Goal: Task Accomplishment & Management: Use online tool/utility

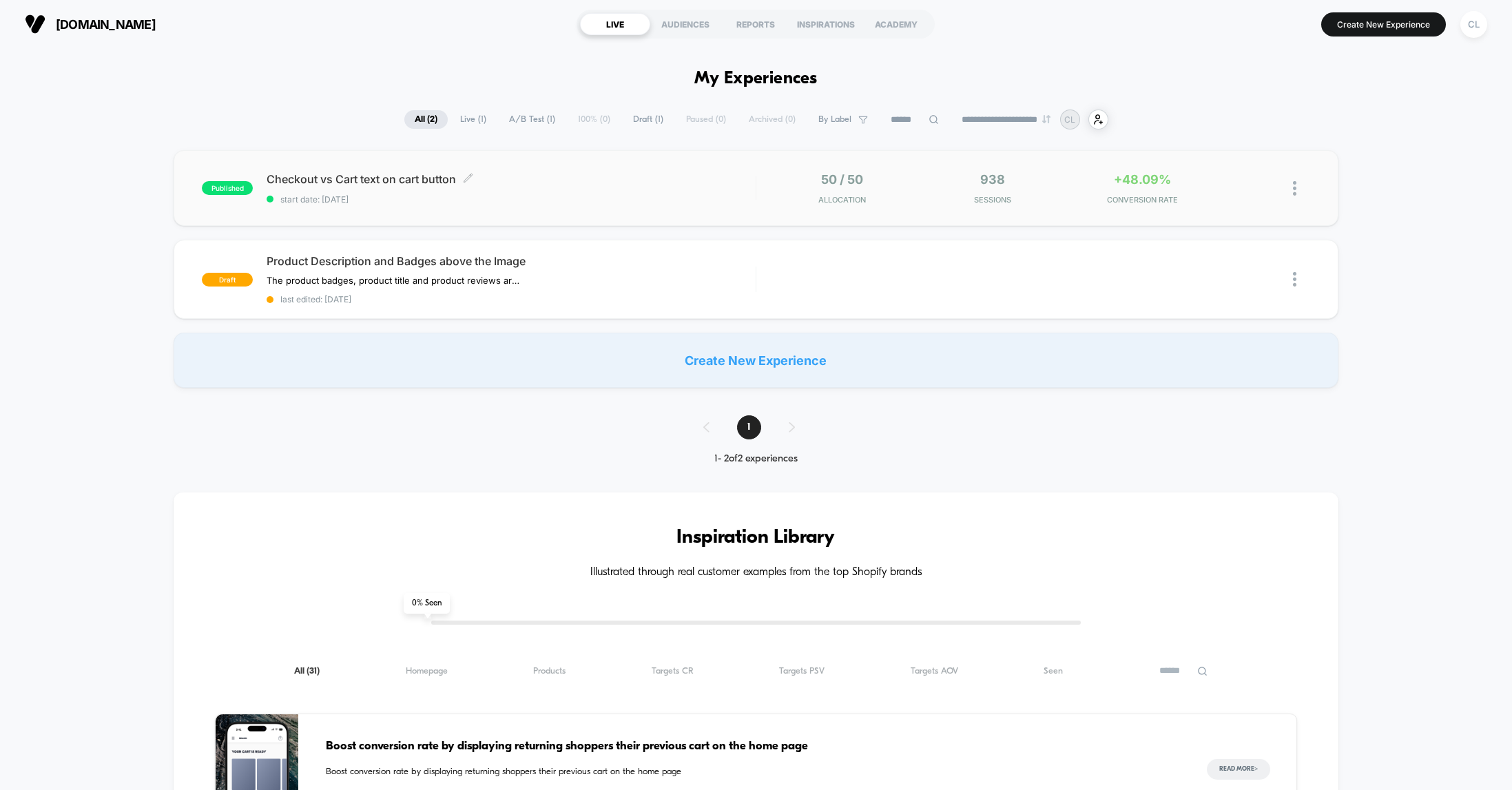
click at [335, 183] on span "Checkout vs Cart text on cart button Click to edit experience details" at bounding box center [510, 179] width 488 height 14
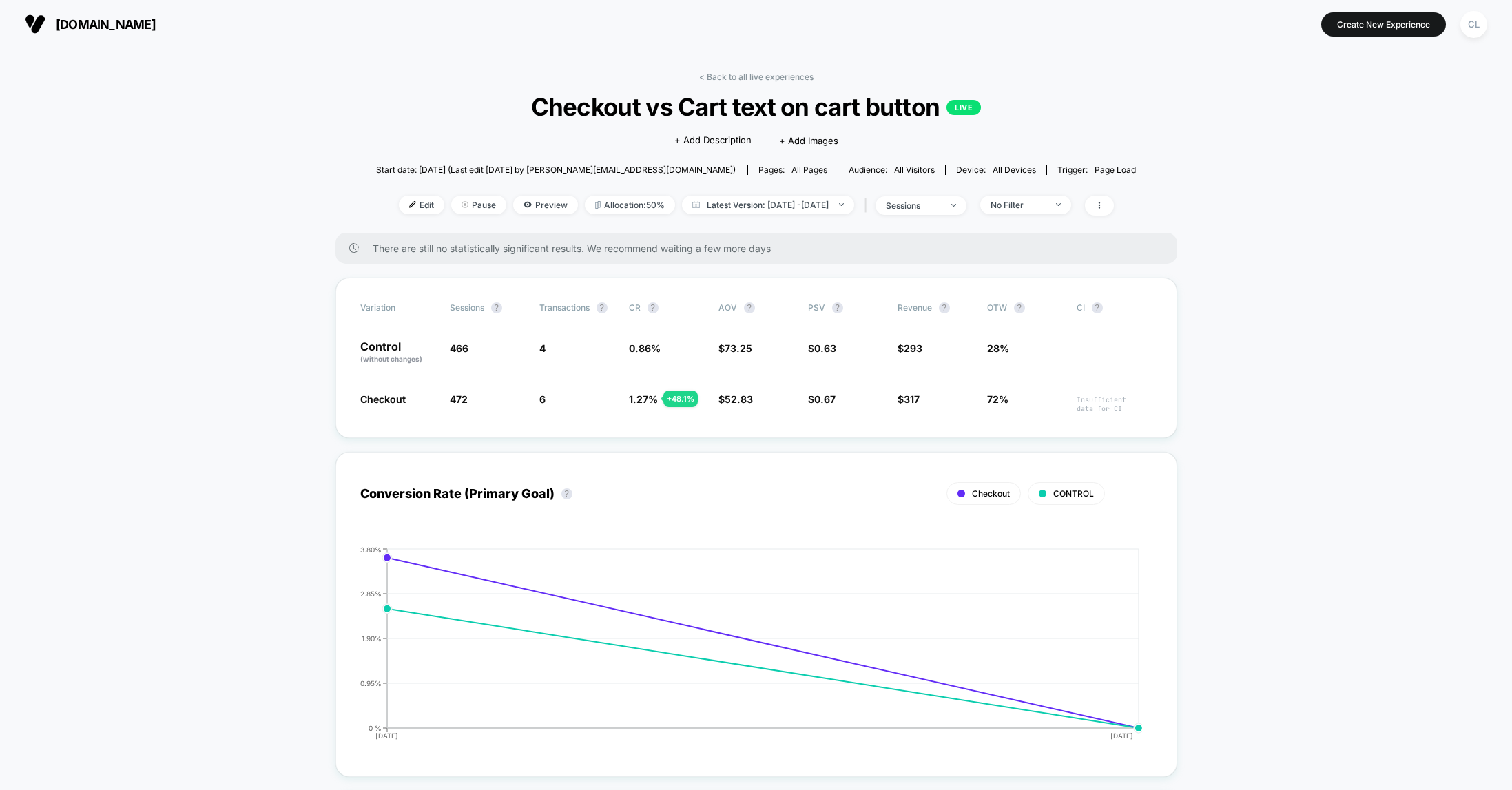
click at [399, 205] on span "Edit" at bounding box center [422, 205] width 46 height 19
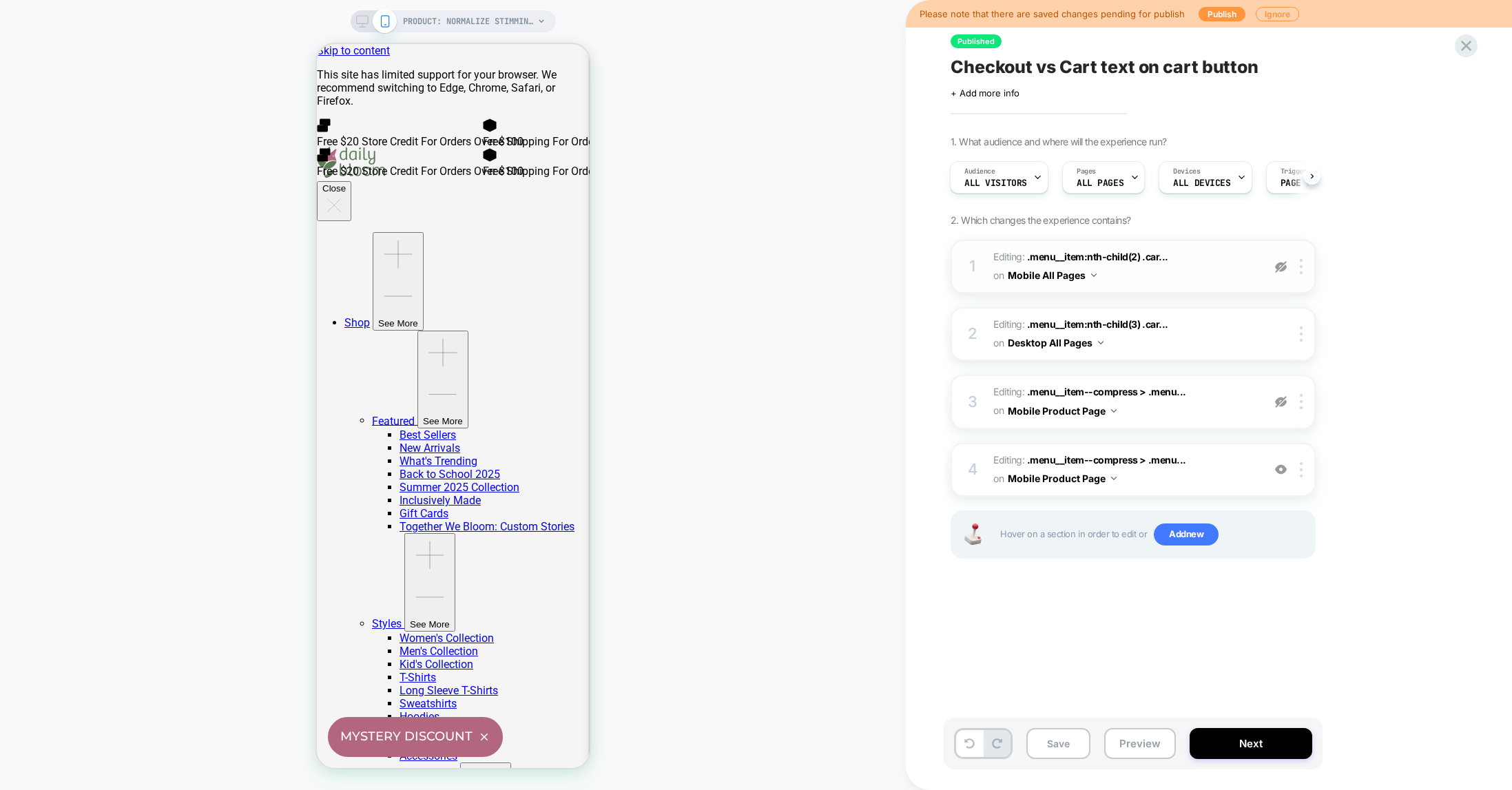
click at [1283, 268] on img at bounding box center [1280, 267] width 12 height 12
click at [0, 0] on img at bounding box center [0, 0] width 0 height 0
click at [1463, 42] on icon at bounding box center [1465, 46] width 10 height 10
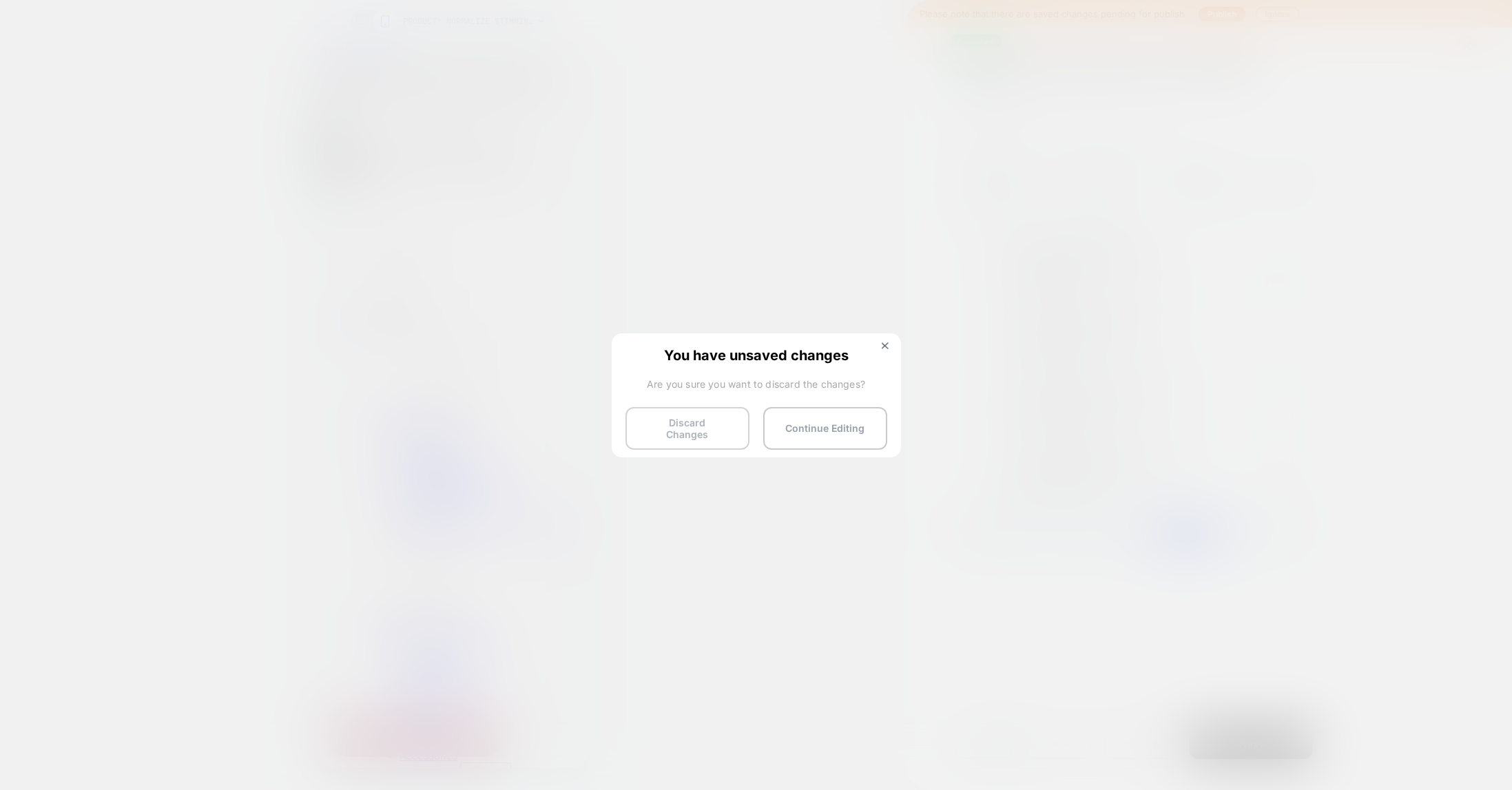
click at [702, 424] on button "Discard Changes" at bounding box center [687, 428] width 124 height 43
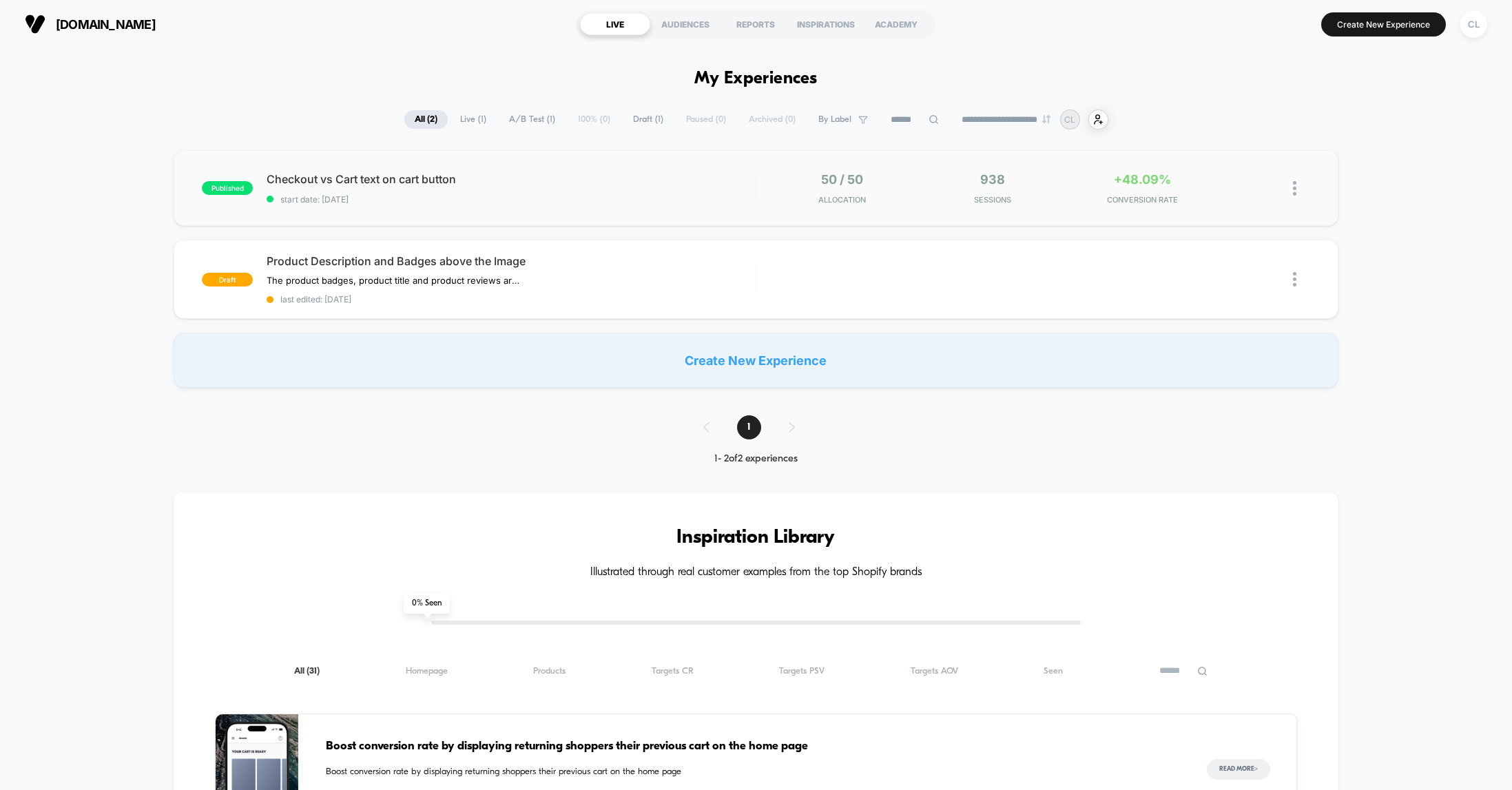
click at [1294, 187] on img at bounding box center [1294, 188] width 3 height 15
click at [682, 174] on span "Checkout vs Cart text on cart button Click to edit experience details" at bounding box center [510, 179] width 488 height 14
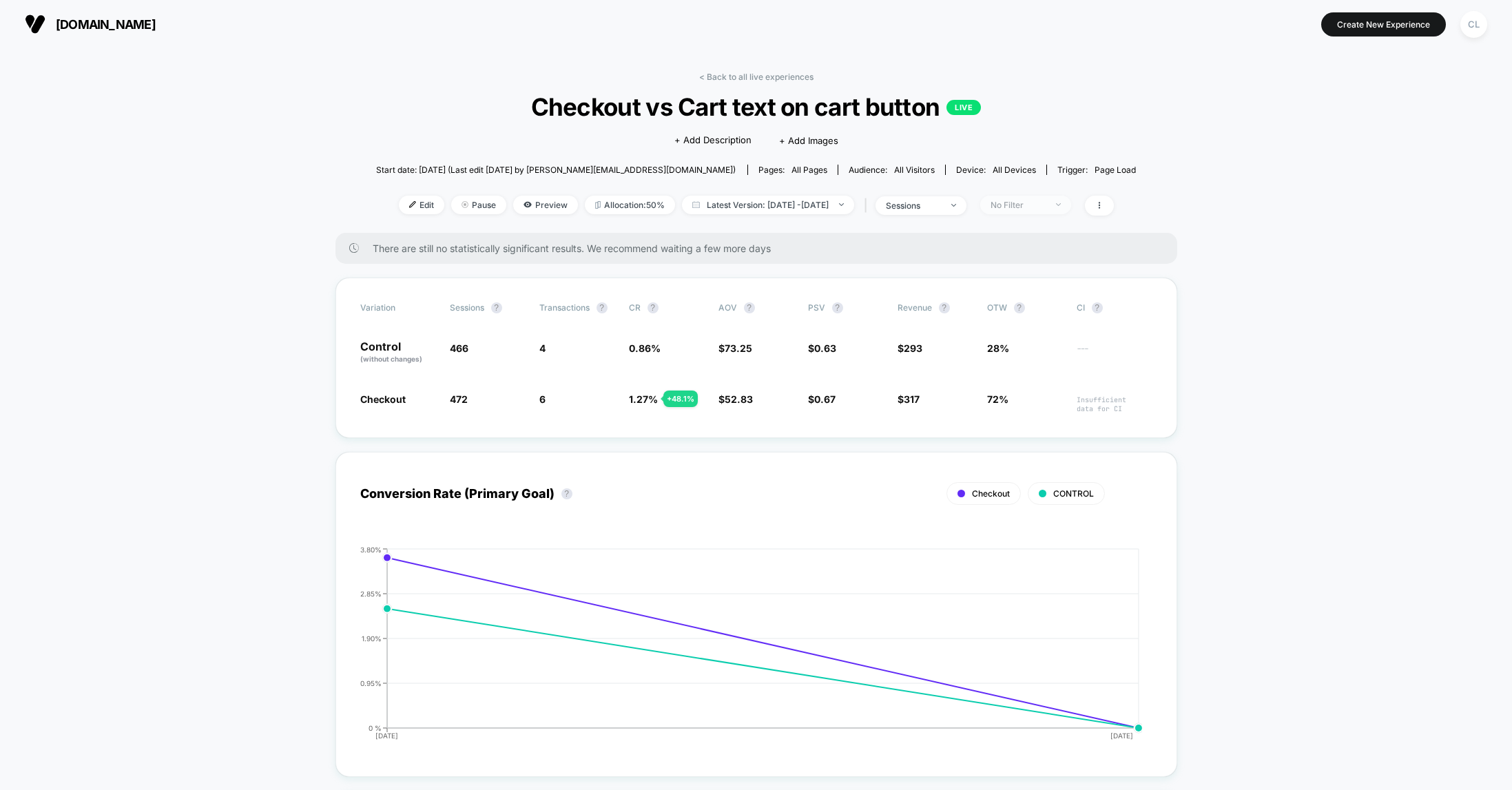
click at [1046, 205] on div "No Filter" at bounding box center [1018, 205] width 55 height 10
click at [1130, 154] on div "< Back to all live experiences Checkout vs Cart text on cart button LIVE Click …" at bounding box center [756, 151] width 760 height 161
click at [1071, 205] on span "No Filter" at bounding box center [1026, 205] width 91 height 19
click at [987, 252] on div at bounding box center [986, 255] width 10 height 10
click at [1053, 406] on button "Save" at bounding box center [1043, 405] width 126 height 23
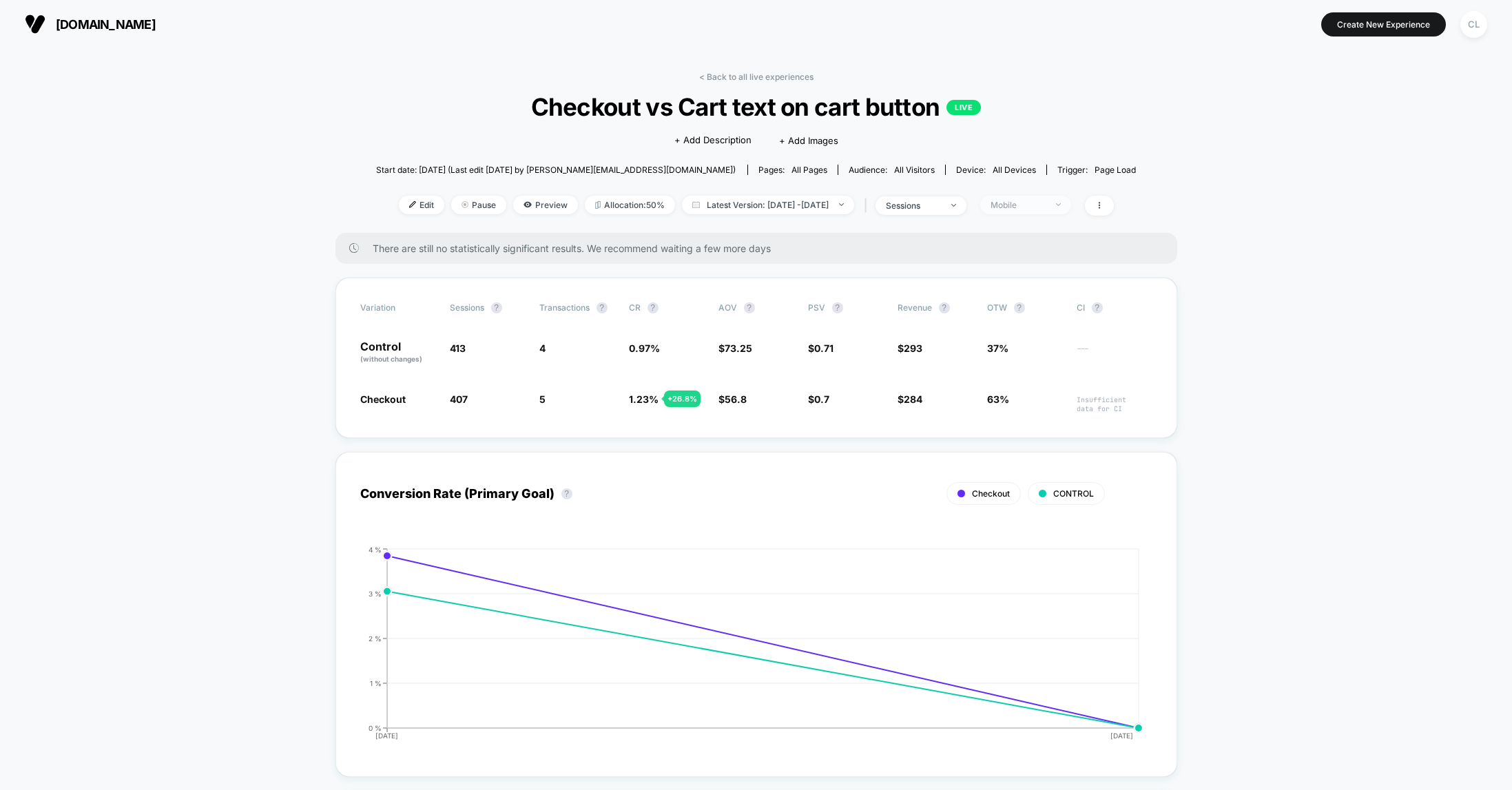
click at [1046, 207] on div "Mobile" at bounding box center [1018, 205] width 55 height 10
click at [989, 255] on icon at bounding box center [986, 256] width 10 height 14
click at [1052, 408] on button "Save" at bounding box center [1043, 405] width 126 height 23
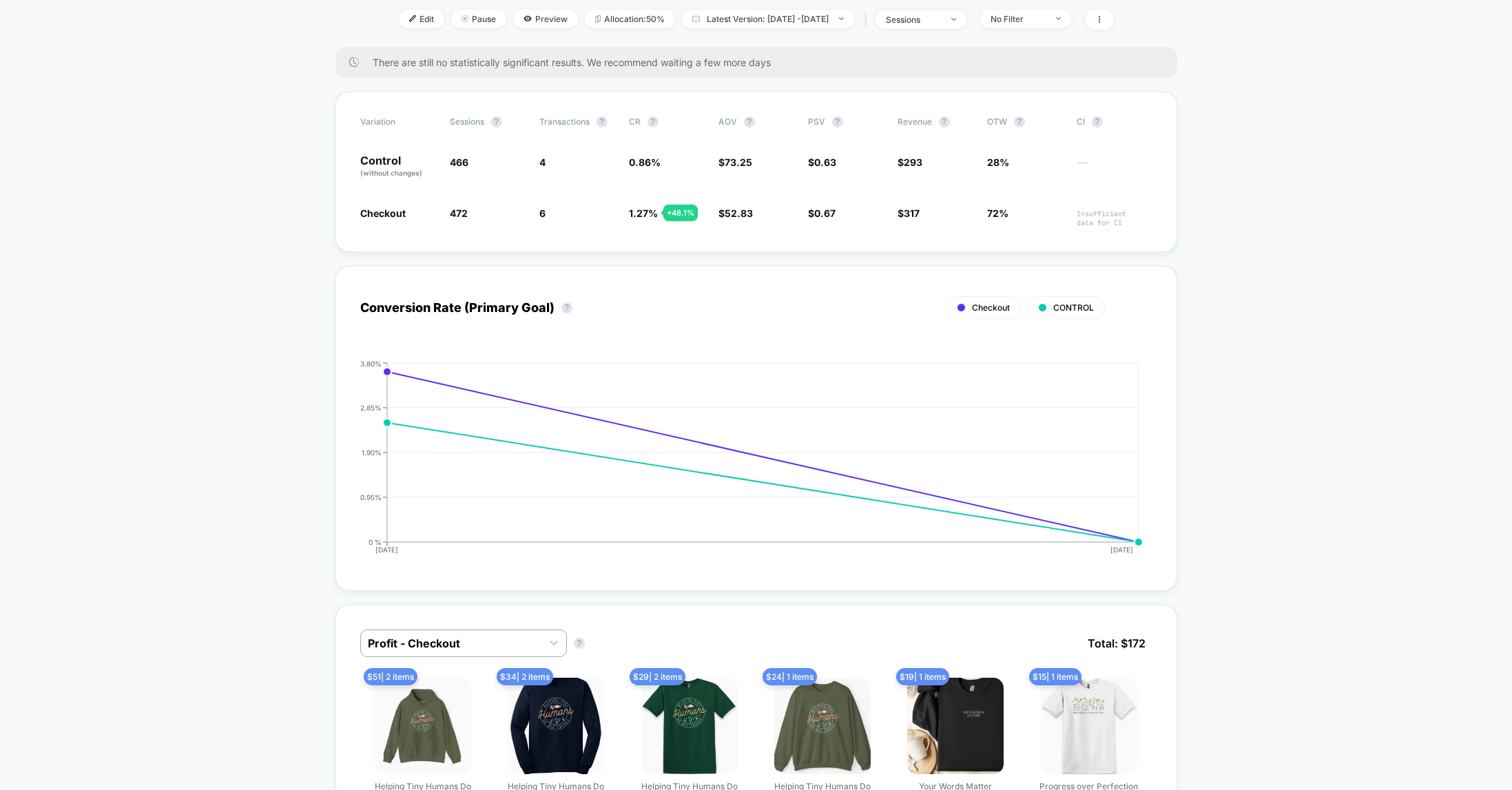
scroll to position [138, 0]
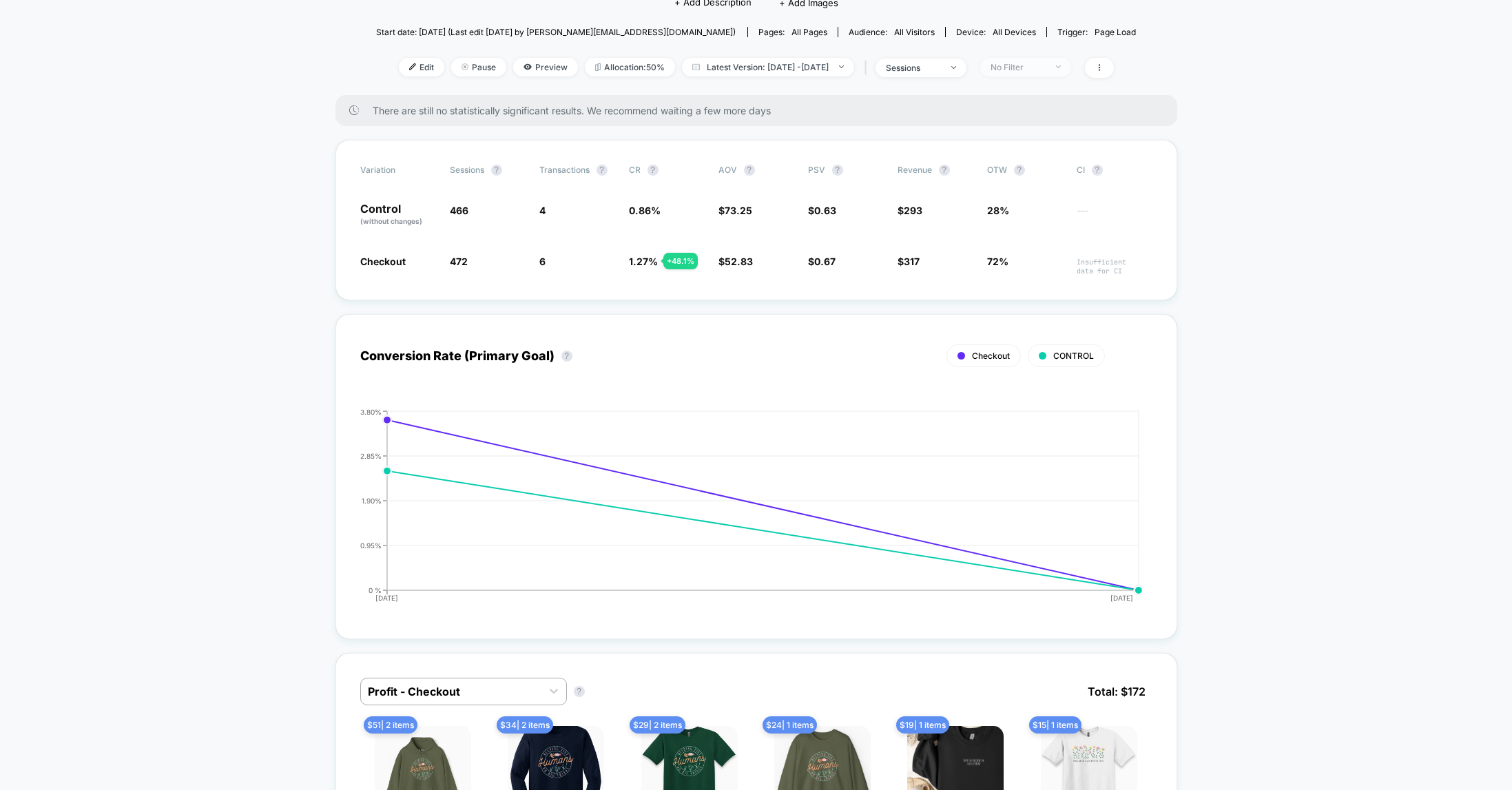
click at [1046, 64] on div "No Filter" at bounding box center [1018, 67] width 55 height 10
click at [989, 119] on div at bounding box center [986, 118] width 10 height 10
click at [1044, 263] on button "Save" at bounding box center [1043, 267] width 126 height 23
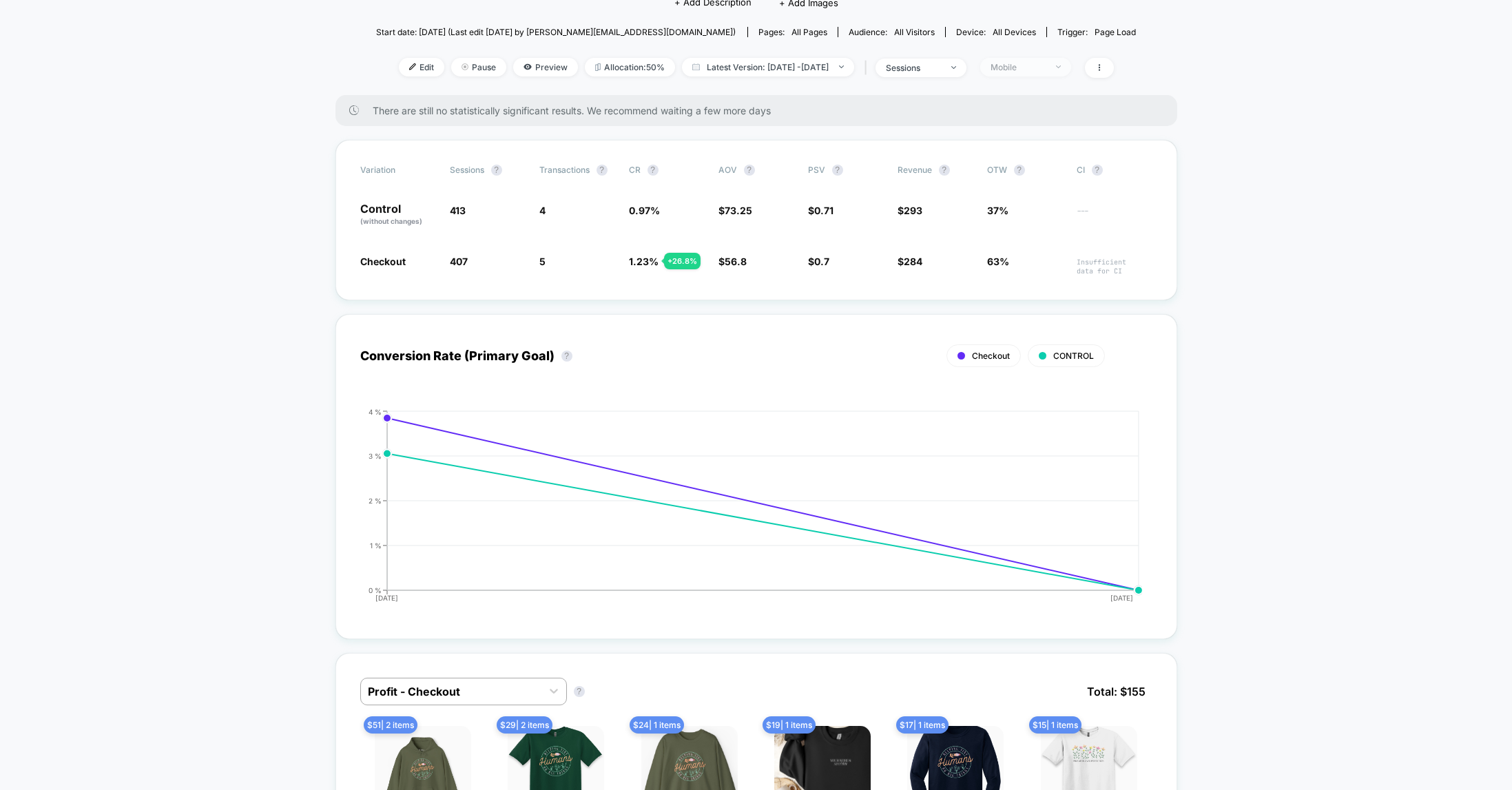
click at [1046, 67] on div "Mobile" at bounding box center [1018, 67] width 55 height 10
click at [989, 148] on div at bounding box center [986, 146] width 10 height 10
click at [1051, 268] on button "Save" at bounding box center [1043, 267] width 126 height 23
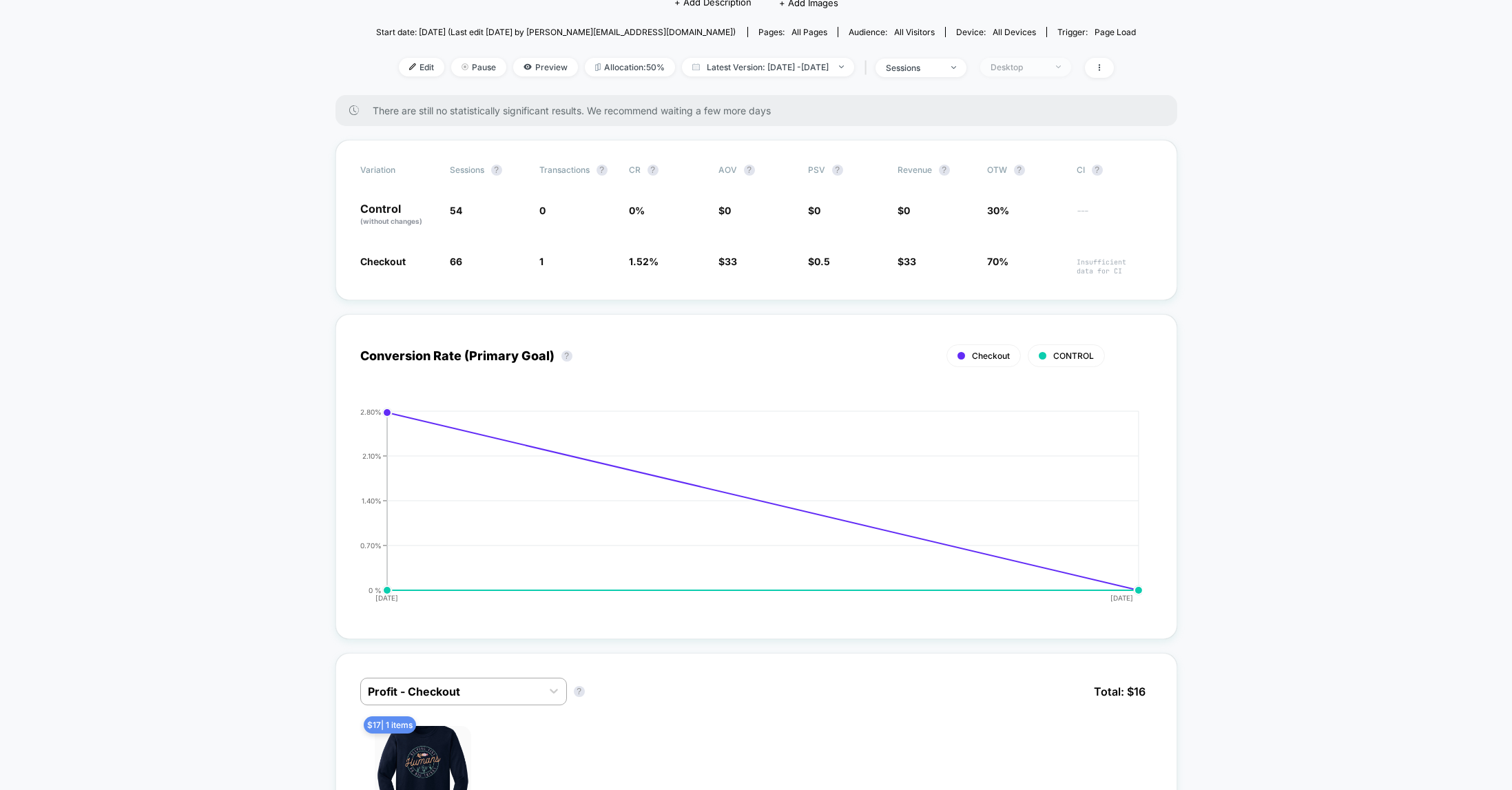
click at [1046, 64] on div "Desktop" at bounding box center [1018, 67] width 55 height 10
click at [987, 119] on div at bounding box center [986, 118] width 10 height 10
click at [1032, 269] on button "Save" at bounding box center [1043, 267] width 126 height 23
